Goal: Check status: Check status

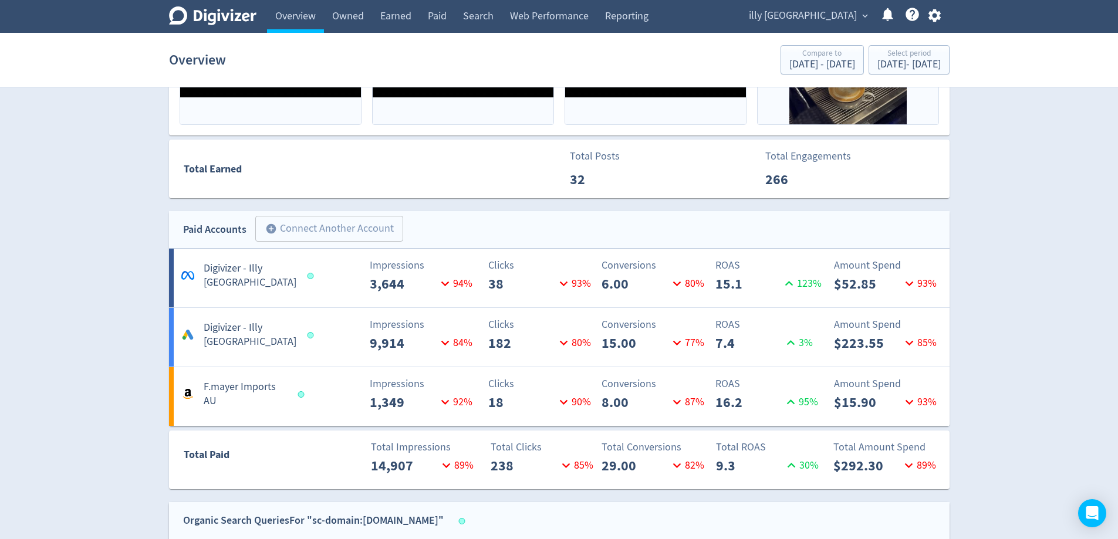
scroll to position [298, 0]
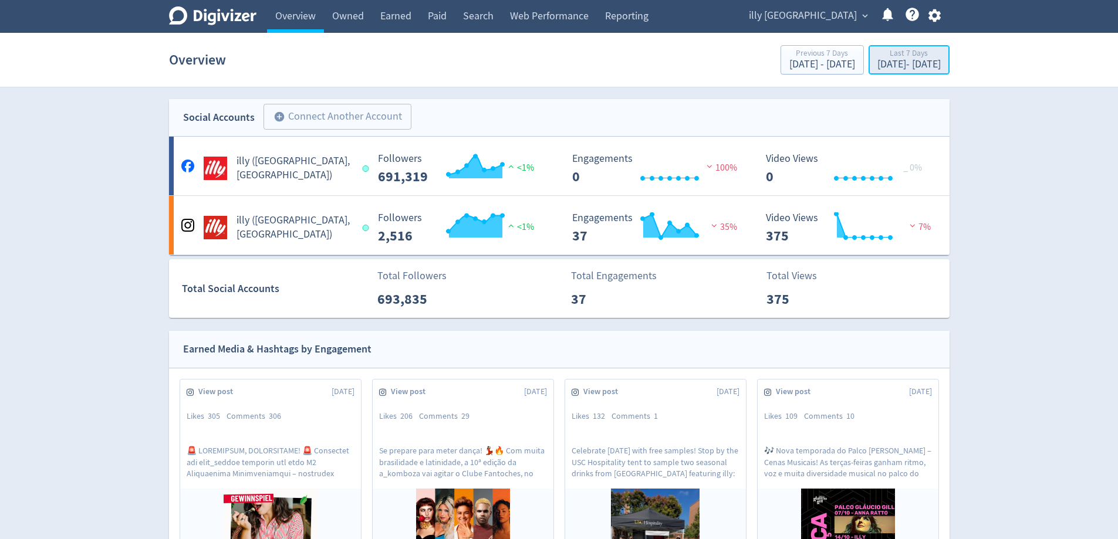
click at [901, 69] on div "Oct 1, 2025 - Oct 7, 2025" at bounding box center [909, 64] width 63 height 11
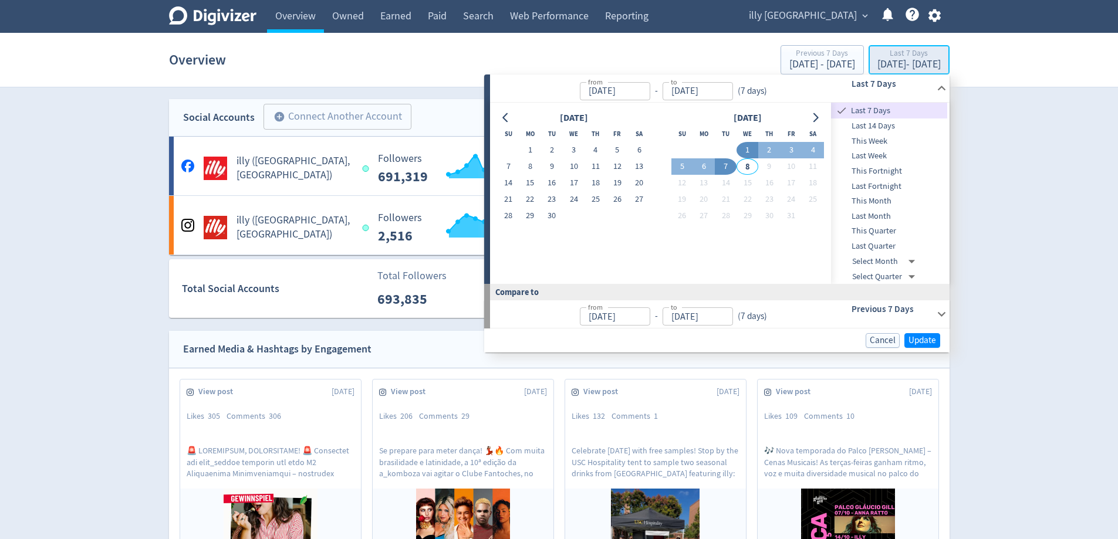
type input "Oct 01, 2025"
type input "Oct 07, 2025"
type input "[DATE]"
drag, startPoint x: 1035, startPoint y: 109, endPoint x: 1026, endPoint y: 117, distance: 12.0
